Goal: Transaction & Acquisition: Book appointment/travel/reservation

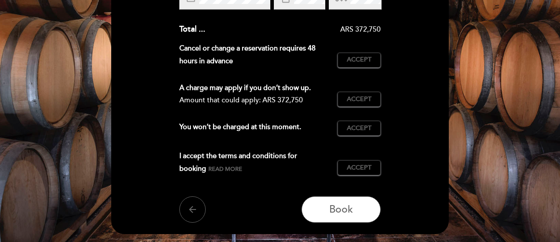
scroll to position [263, 0]
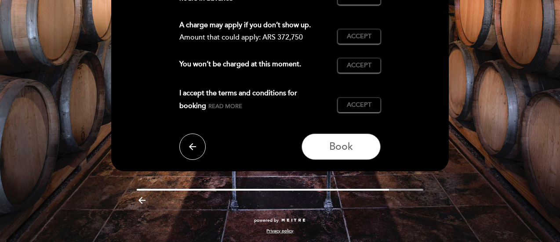
click at [183, 149] on button "arrow_back" at bounding box center [192, 147] width 26 height 26
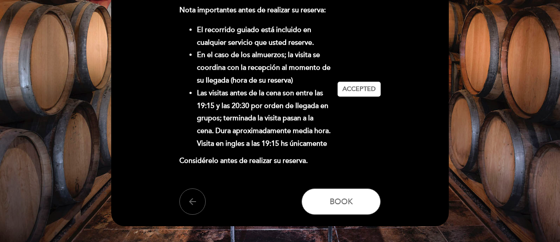
scroll to position [135, 0]
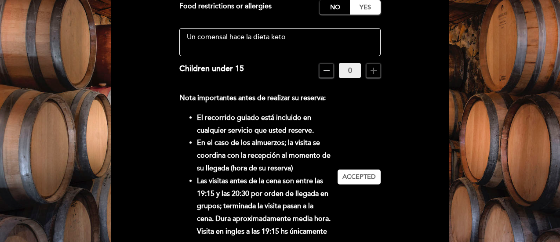
drag, startPoint x: 324, startPoint y: 43, endPoint x: 185, endPoint y: 33, distance: 138.4
click at [185, 33] on textarea at bounding box center [280, 42] width 202 height 28
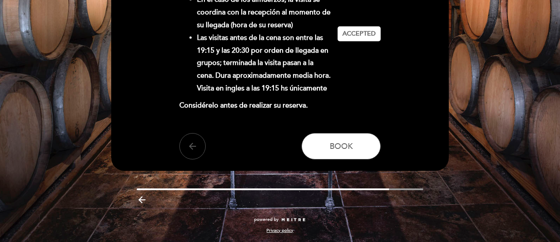
click at [194, 142] on icon "arrow_back" at bounding box center [192, 146] width 11 height 11
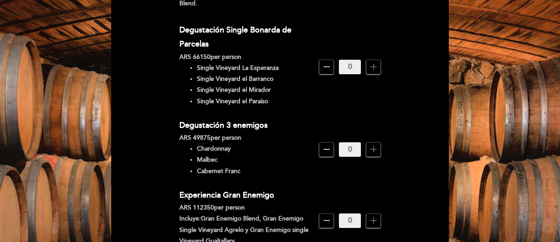
scroll to position [355, 0]
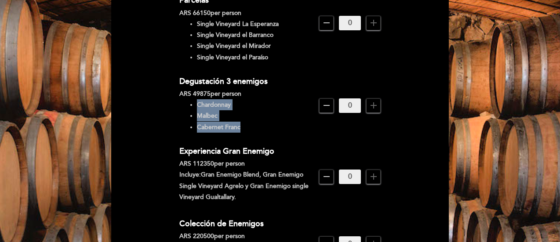
drag, startPoint x: 200, startPoint y: 97, endPoint x: 273, endPoint y: 121, distance: 76.7
click at [273, 121] on ul "Chardonnay Malbec Cabernet Franc" at bounding box center [245, 115] width 133 height 33
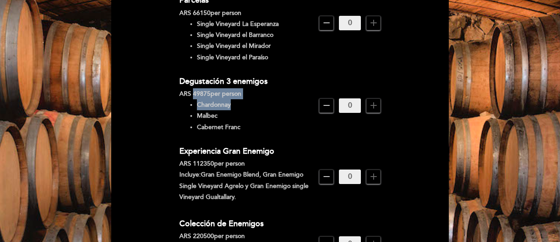
drag, startPoint x: 193, startPoint y: 83, endPoint x: 230, endPoint y: 90, distance: 38.0
click at [230, 90] on div "Degustación 3 enemigos ARS 49875 per person Chardonnay Malbec Cabernet Franc" at bounding box center [249, 105] width 140 height 63
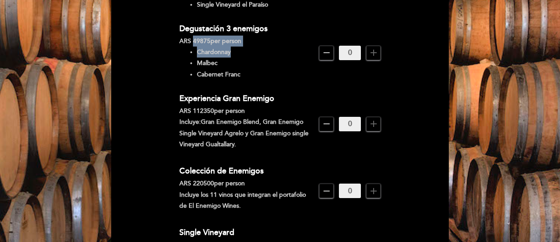
scroll to position [352, 0]
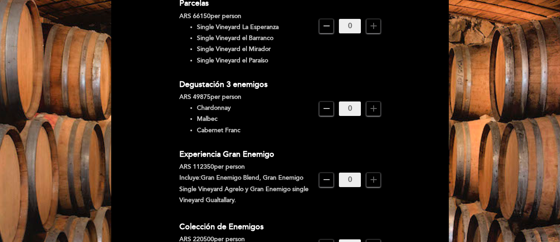
click at [380, 102] on span "add" at bounding box center [373, 109] width 15 height 15
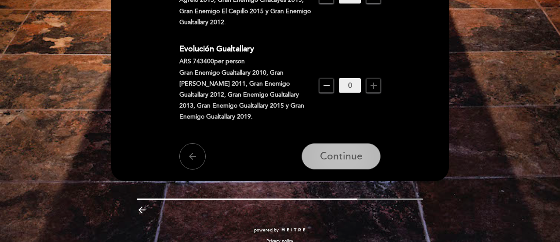
click at [346, 151] on span "Continue" at bounding box center [341, 157] width 43 height 12
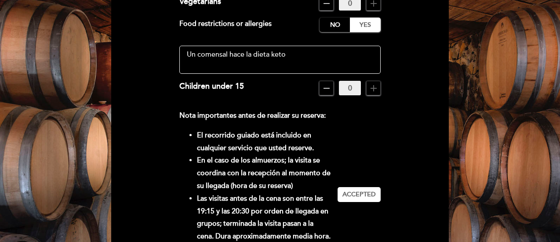
scroll to position [179, 0]
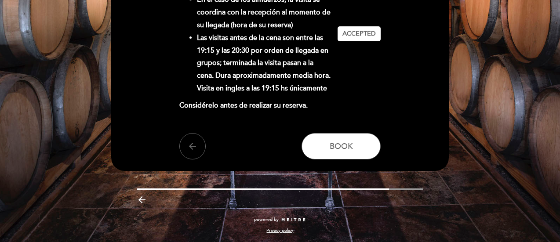
click at [145, 203] on icon "arrow_backward" at bounding box center [142, 200] width 11 height 11
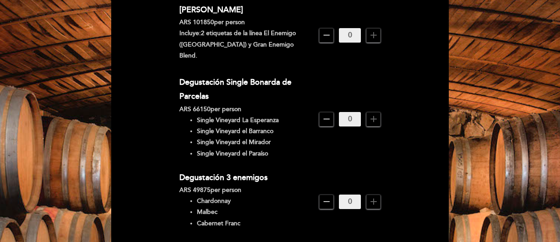
scroll to position [267, 0]
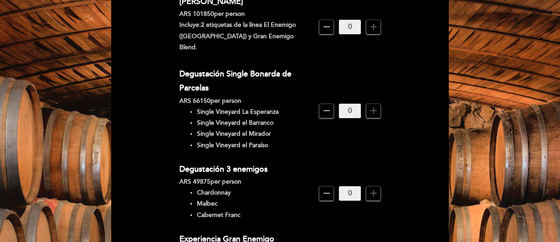
click at [372, 188] on icon "add" at bounding box center [373, 193] width 11 height 11
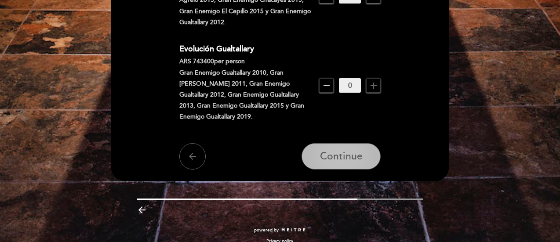
click at [356, 151] on span "Continue" at bounding box center [341, 157] width 43 height 12
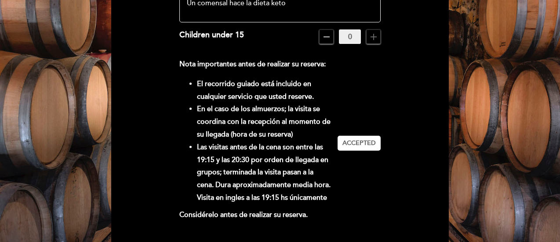
scroll to position [176, 0]
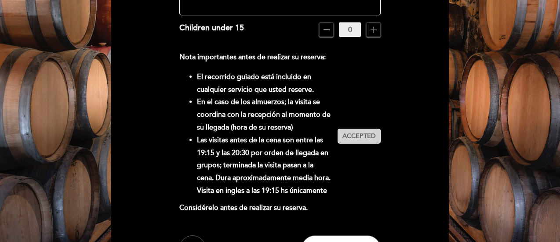
click at [366, 142] on button "Accept Accepted" at bounding box center [359, 136] width 43 height 15
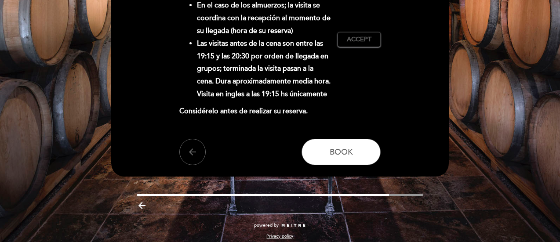
scroll to position [278, 0]
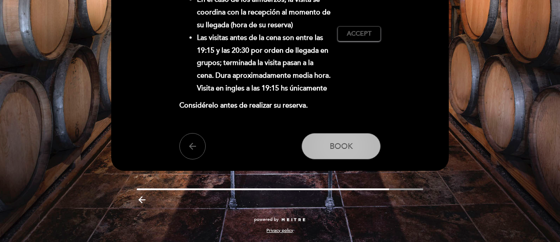
click at [362, 155] on button "Book" at bounding box center [341, 146] width 79 height 26
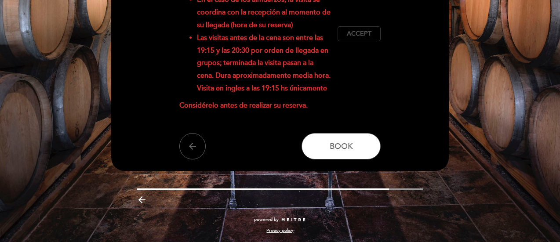
click at [361, 29] on span "Accept" at bounding box center [359, 33] width 25 height 9
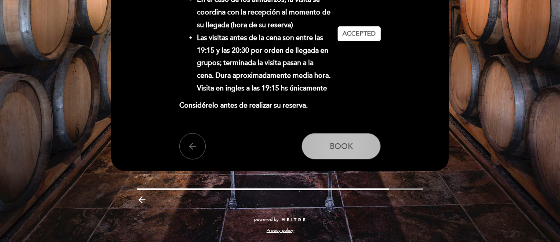
click at [346, 151] on button "Book" at bounding box center [341, 146] width 79 height 26
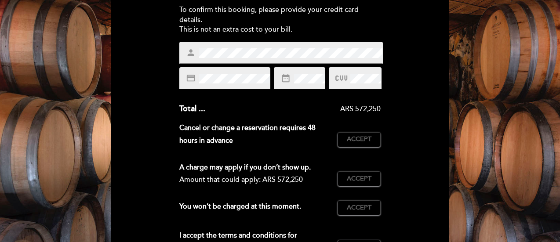
scroll to position [132, 0]
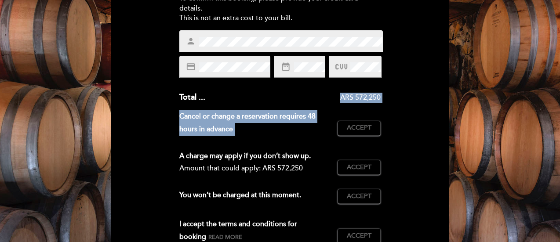
drag, startPoint x: 389, startPoint y: 100, endPoint x: 420, endPoint y: 105, distance: 31.2
click at [420, 105] on div "Enter the details of your guarantee To confirm this booking, please provide you…" at bounding box center [279, 117] width 325 height 345
